Goal: Check status

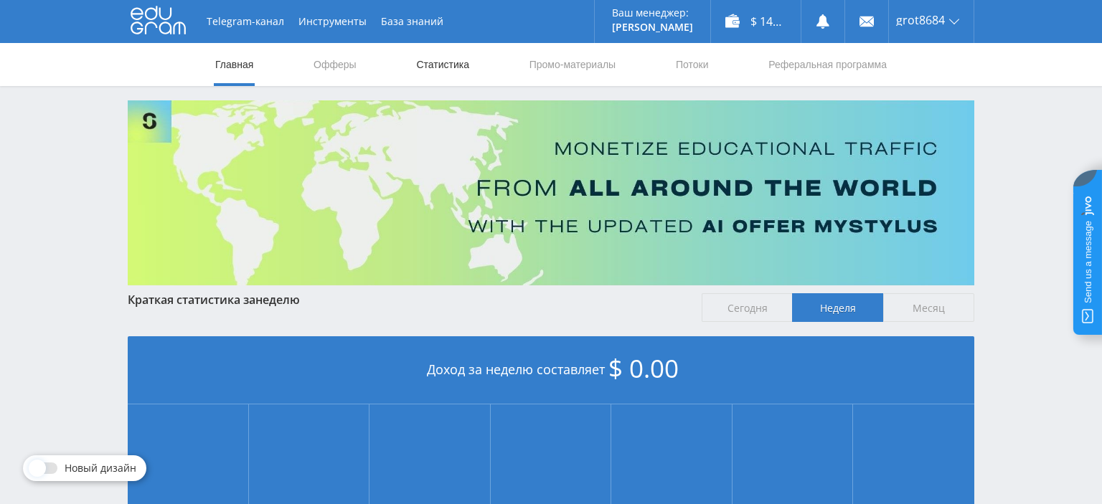
click at [459, 62] on link "Статистика" at bounding box center [443, 64] width 56 height 43
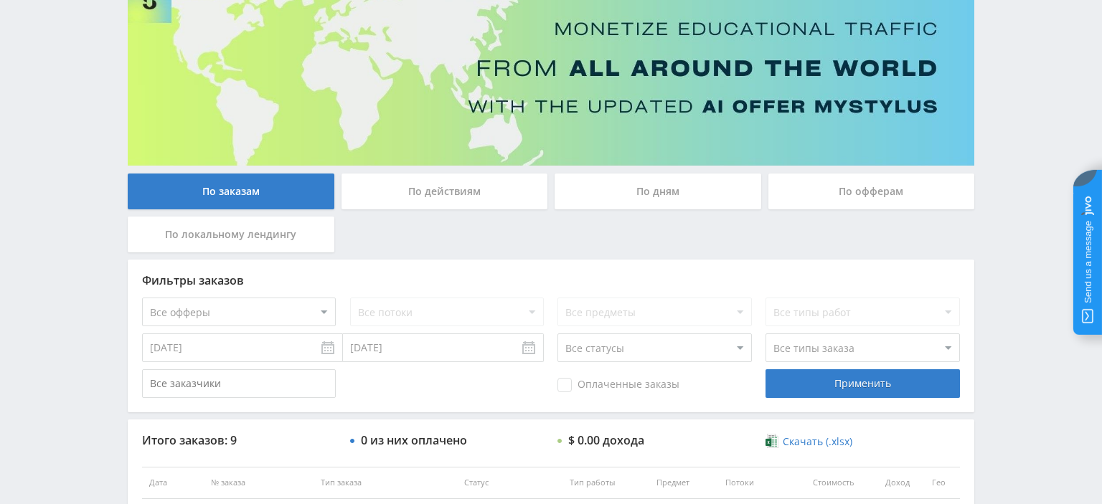
scroll to position [379, 0]
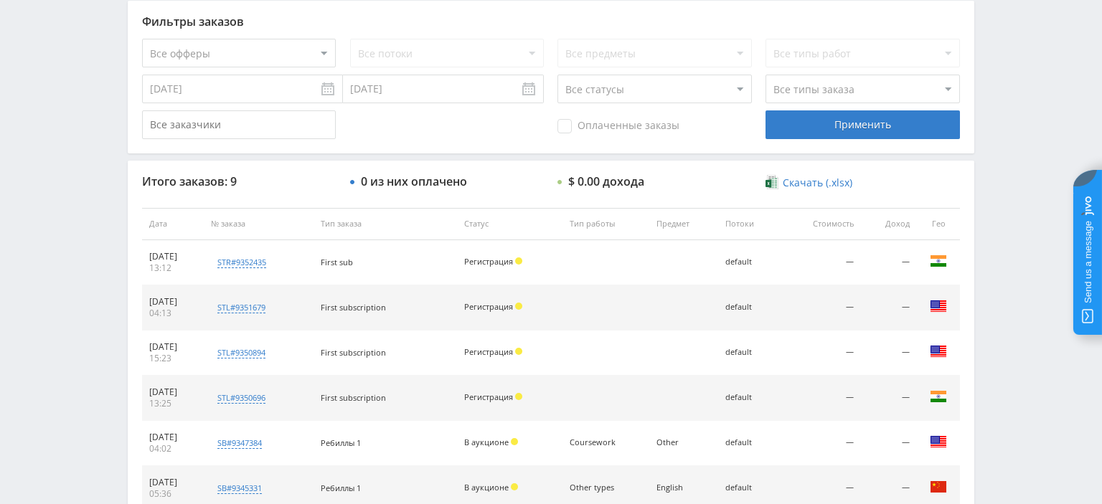
click at [142, 39] on select "Все офферы MyStylus MyStylus - Revshare Кампус AI Studybay Автор24 Studybay [GE…" at bounding box center [239, 53] width 194 height 29
select select "341"
click at [883, 123] on div "Применить" at bounding box center [862, 124] width 194 height 29
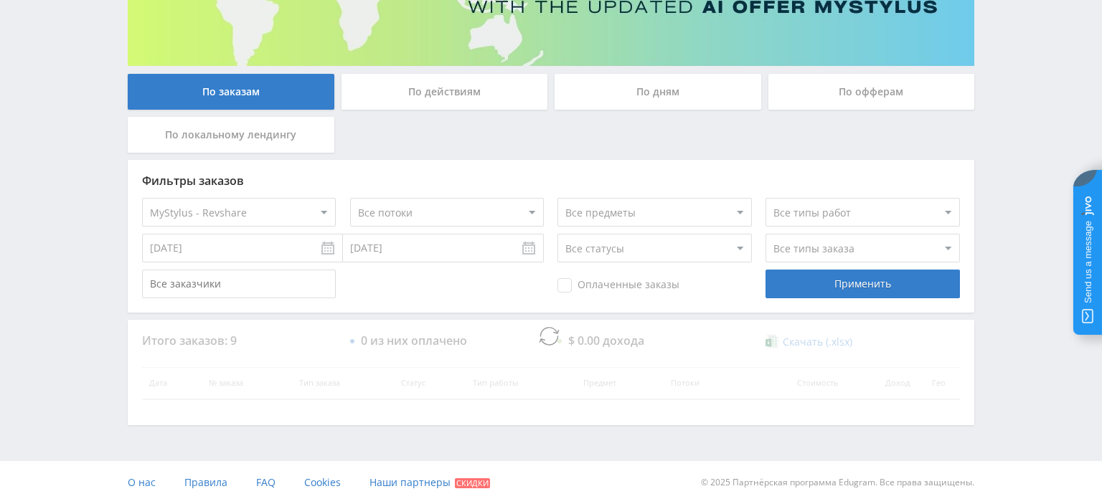
scroll to position [218, 0]
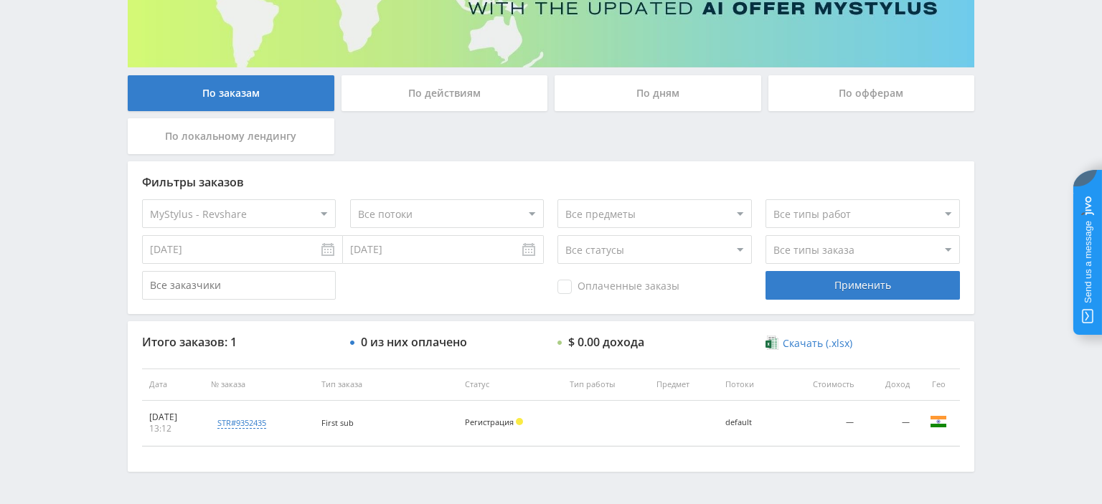
click at [142, 199] on select "Все офферы MyStylus MyStylus - Revshare Кампус AI Studybay Автор24 Studybay [GE…" at bounding box center [239, 213] width 194 height 29
select select "339"
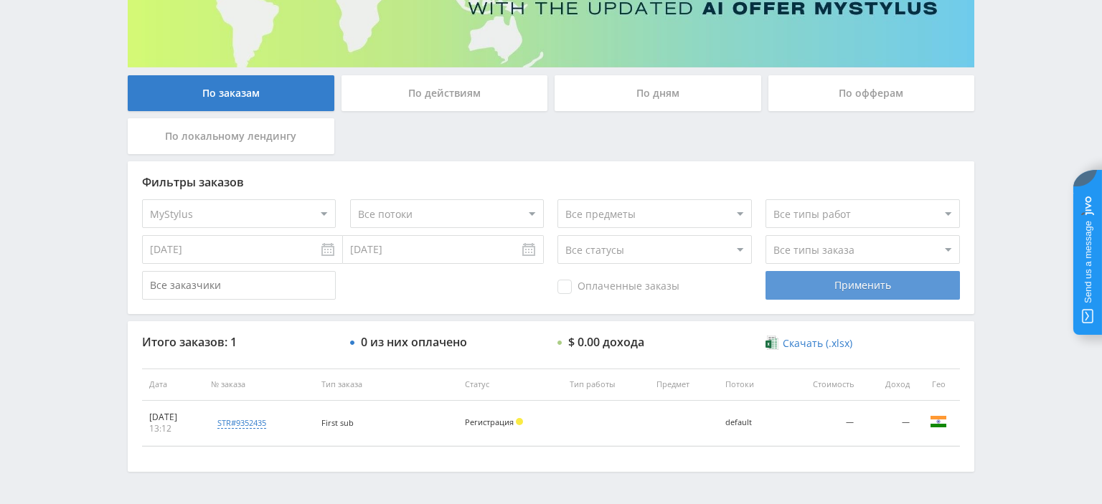
click at [844, 282] on div "Применить" at bounding box center [862, 285] width 194 height 29
